Goal: Find specific page/section: Find specific page/section

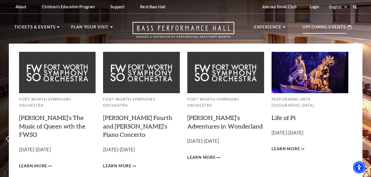
click at [316, 29] on p "Upcoming Events" at bounding box center [324, 29] width 44 height 10
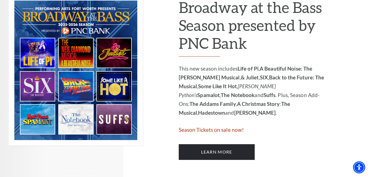
scroll to position [308, 0]
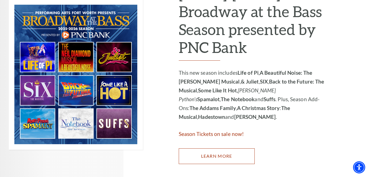
click at [211, 153] on link "Learn More" at bounding box center [217, 155] width 76 height 15
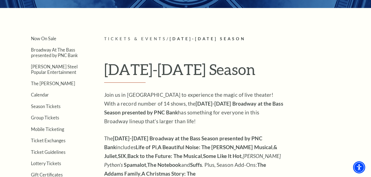
scroll to position [58, 0]
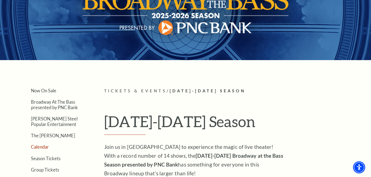
click at [41, 150] on link "Calendar" at bounding box center [40, 146] width 18 height 5
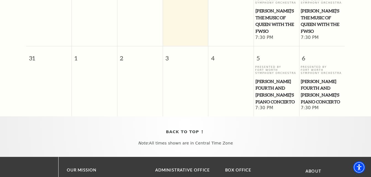
scroll to position [295, 0]
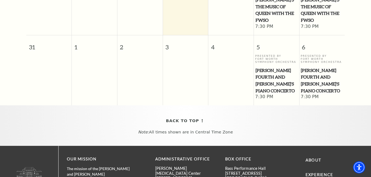
click at [48, 54] on td at bounding box center [49, 77] width 46 height 46
